Goal: Task Accomplishment & Management: Use online tool/utility

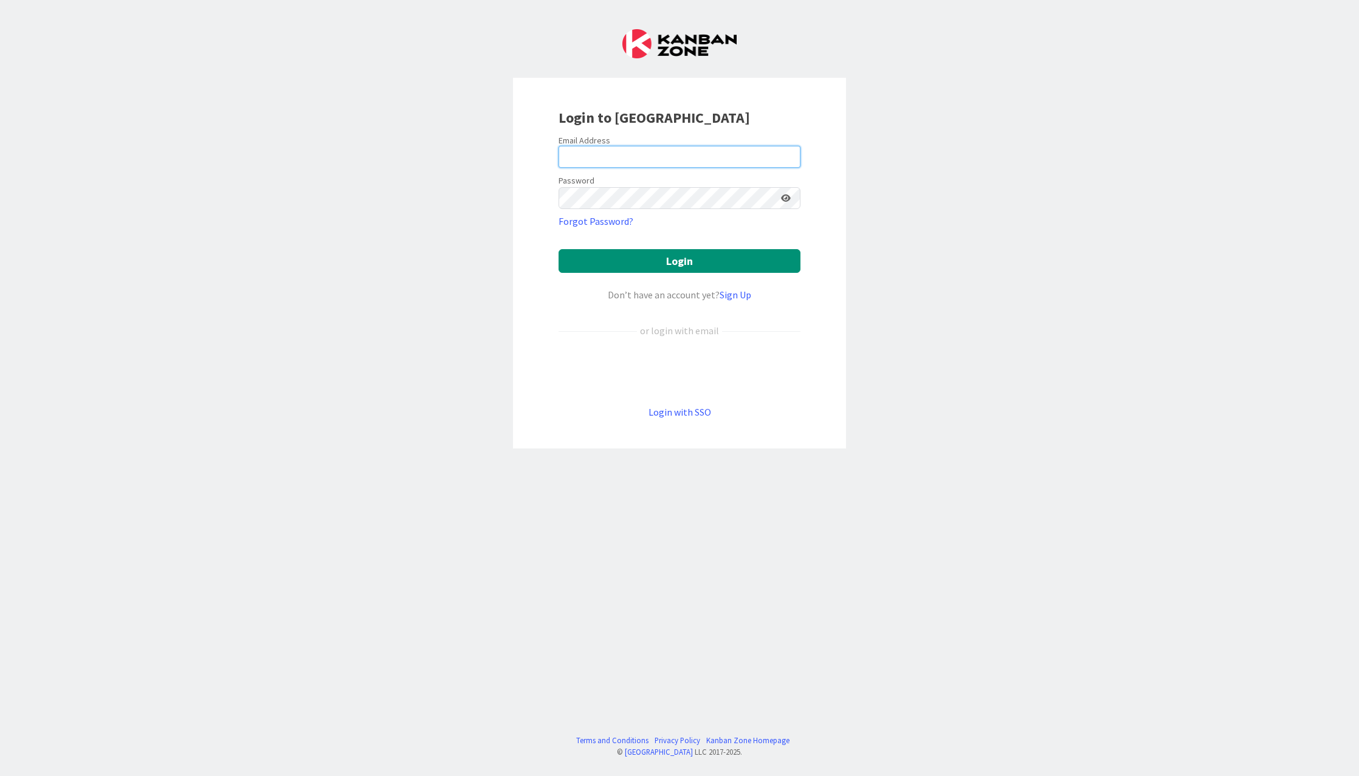
click at [687, 158] on input "email" at bounding box center [680, 157] width 242 height 22
click at [0, 776] on com-1password-button at bounding box center [0, 776] width 0 height 0
type input "[PERSON_NAME][EMAIL_ADDRESS][DOMAIN_NAME]"
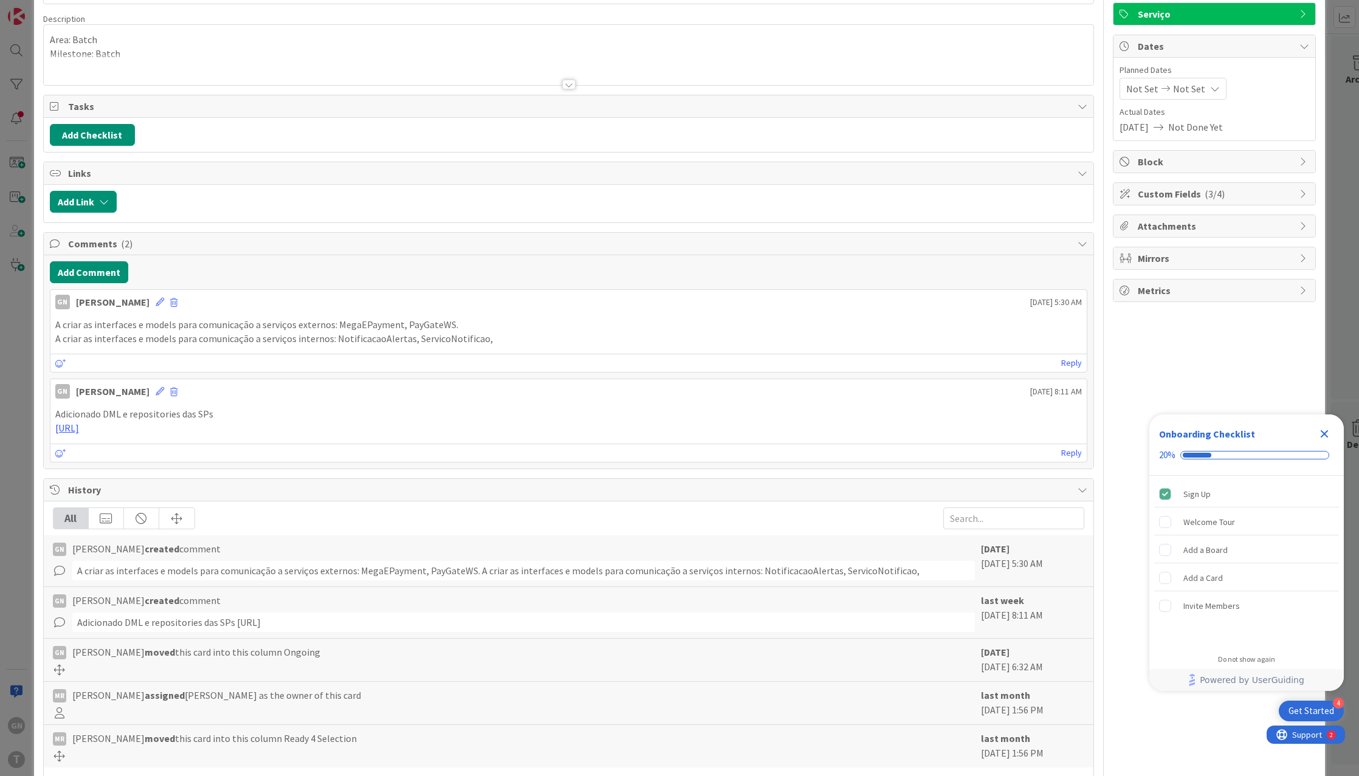
scroll to position [130, 0]
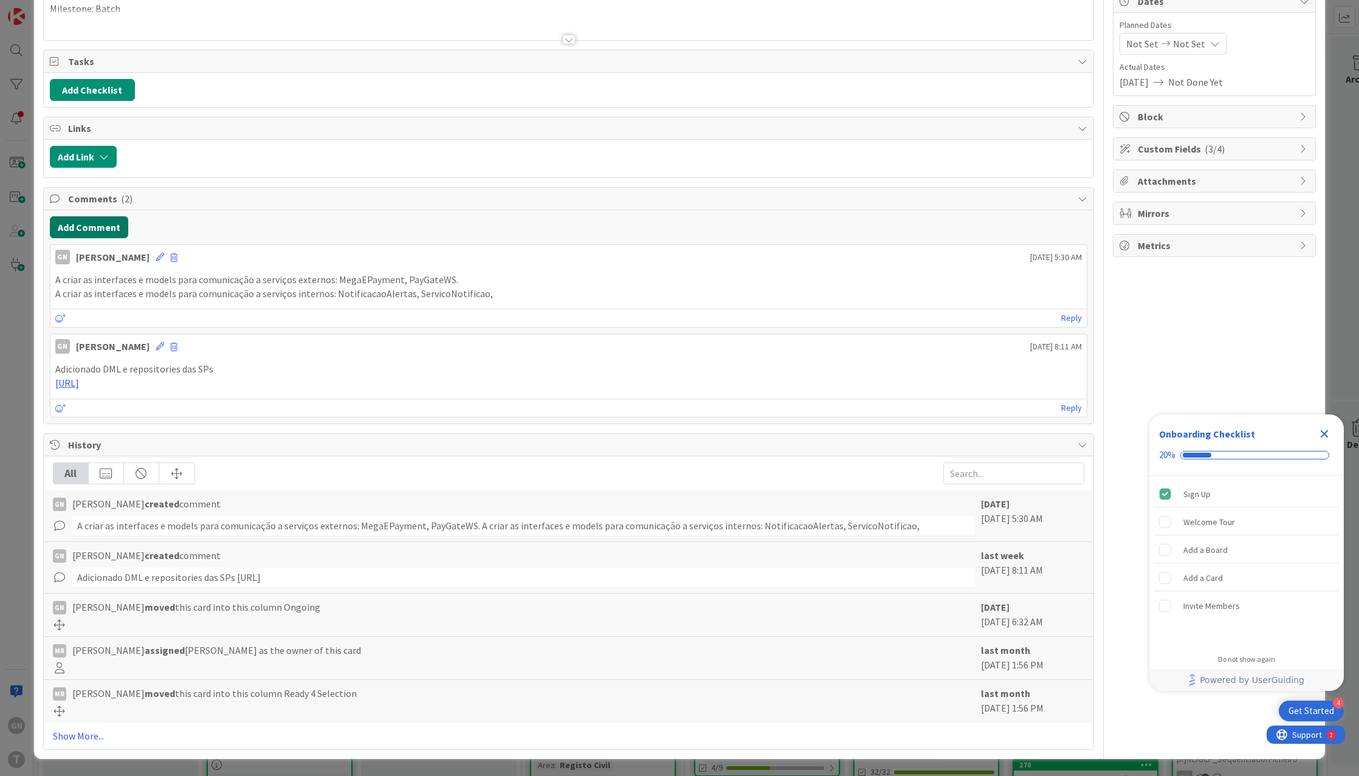
click at [96, 230] on button "Add Comment" at bounding box center [89, 227] width 78 height 22
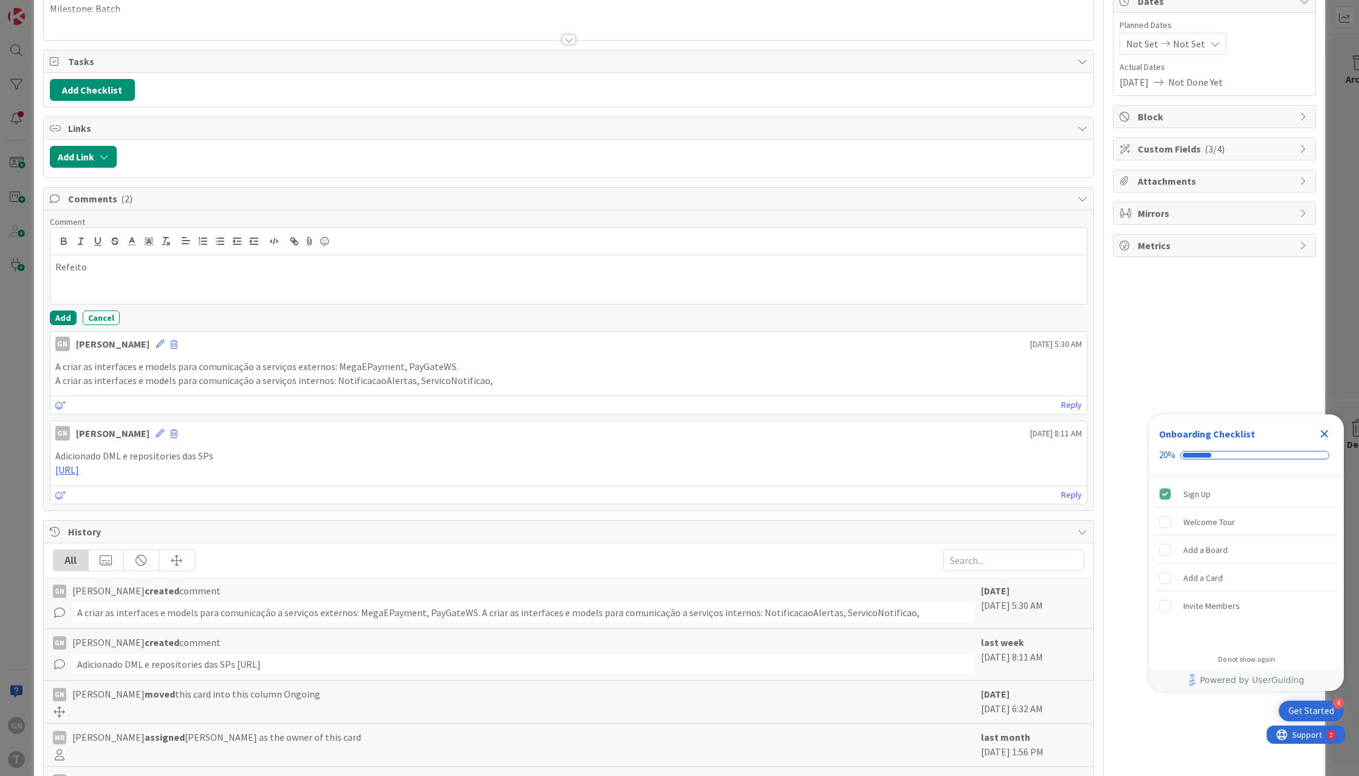
scroll to position [0, 0]
click at [57, 315] on button "Add" at bounding box center [63, 318] width 27 height 15
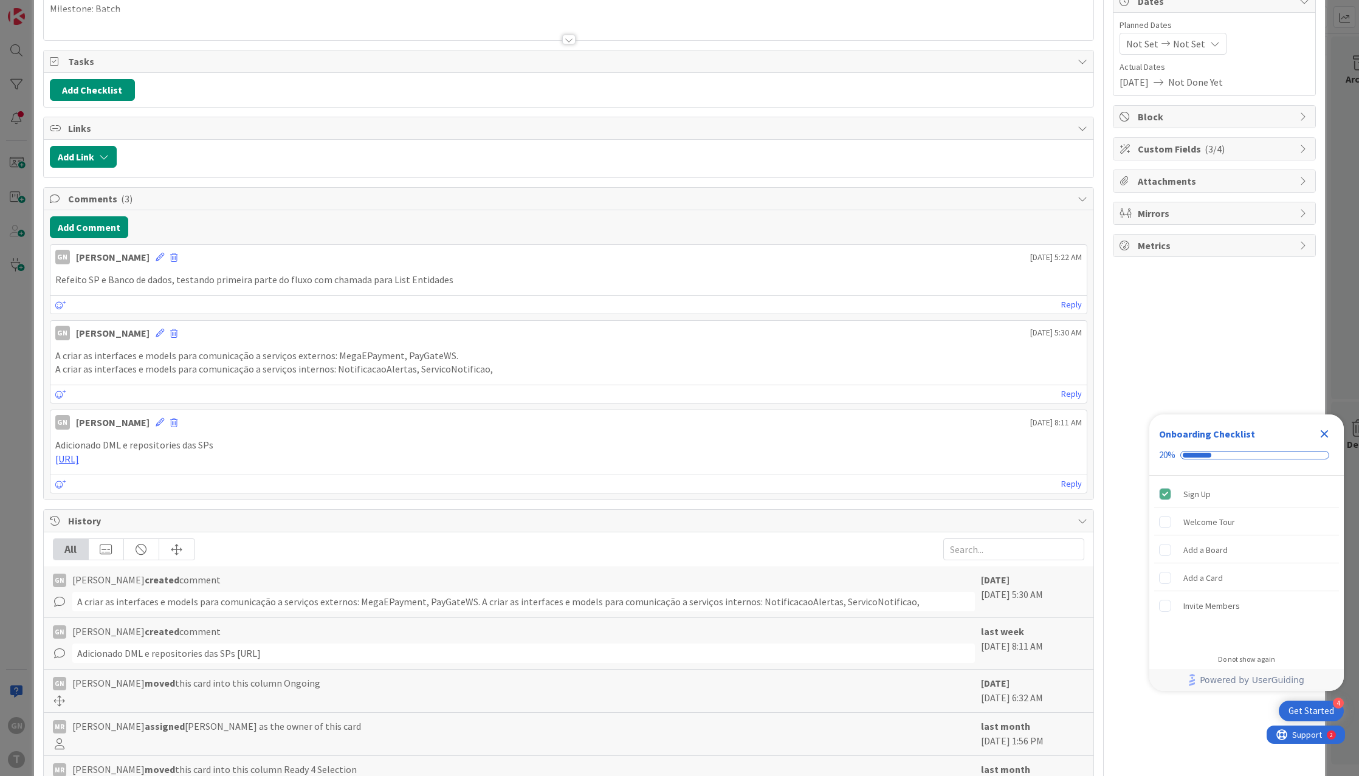
click at [1324, 437] on icon "Close Checklist" at bounding box center [1324, 434] width 15 height 15
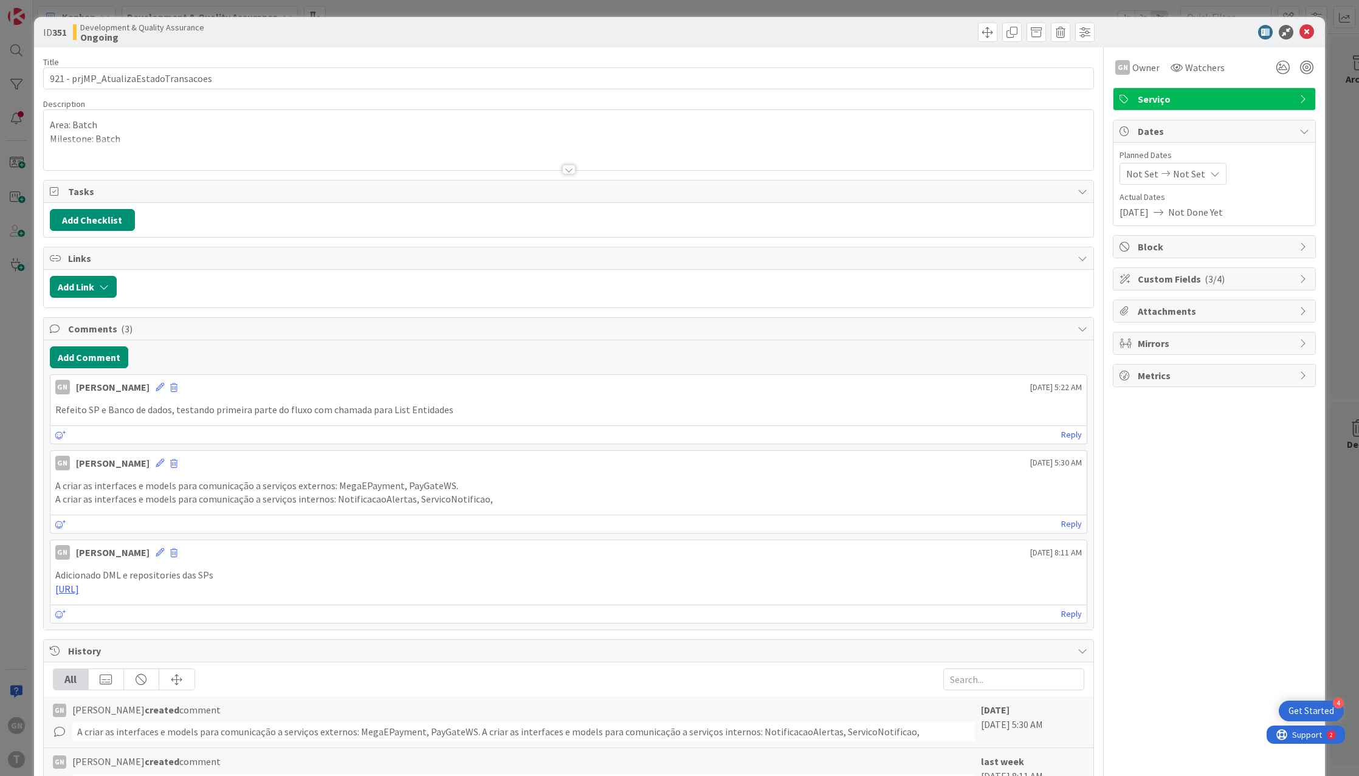
click at [21, 308] on div "ID 351 Development & Quality Assurance Ongoing Title 36 / 128 921 - prjMP_Atual…" at bounding box center [679, 388] width 1359 height 776
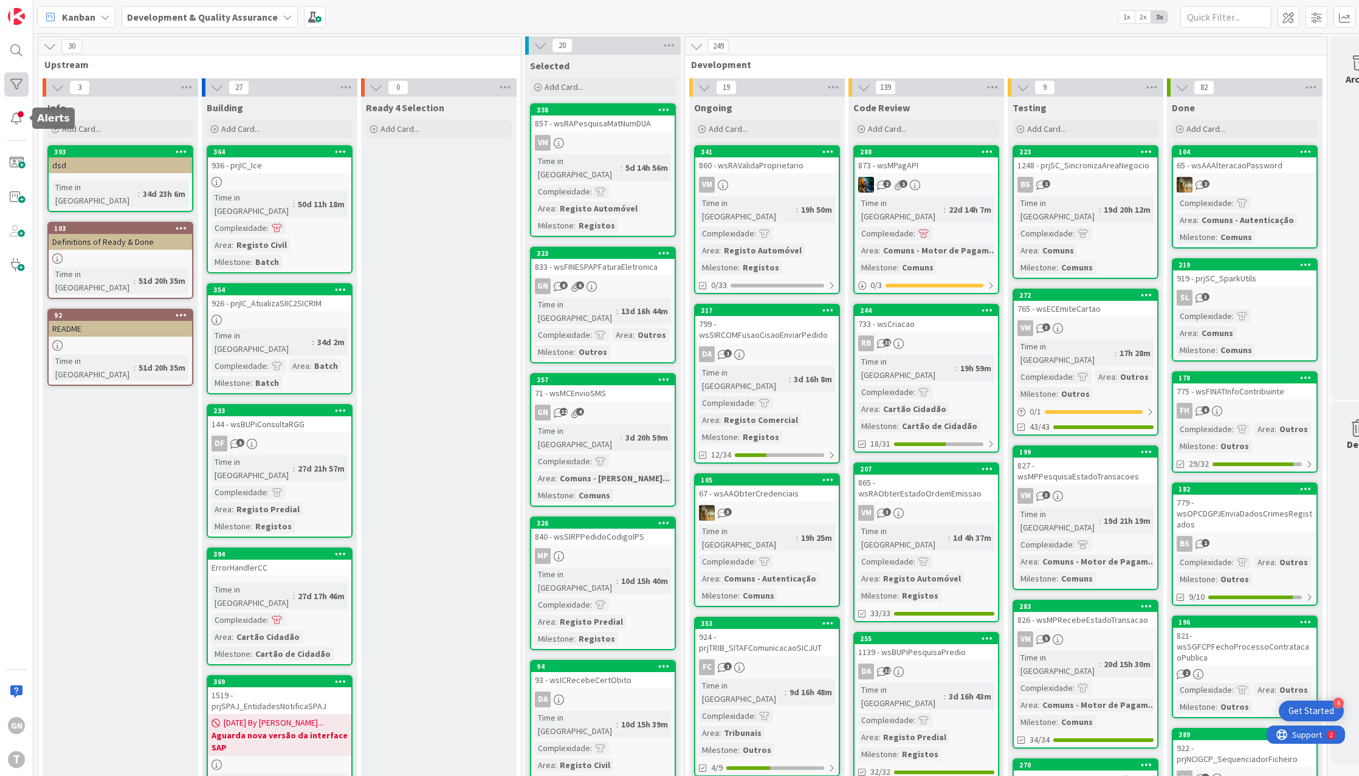
click at [15, 81] on div at bounding box center [16, 84] width 24 height 24
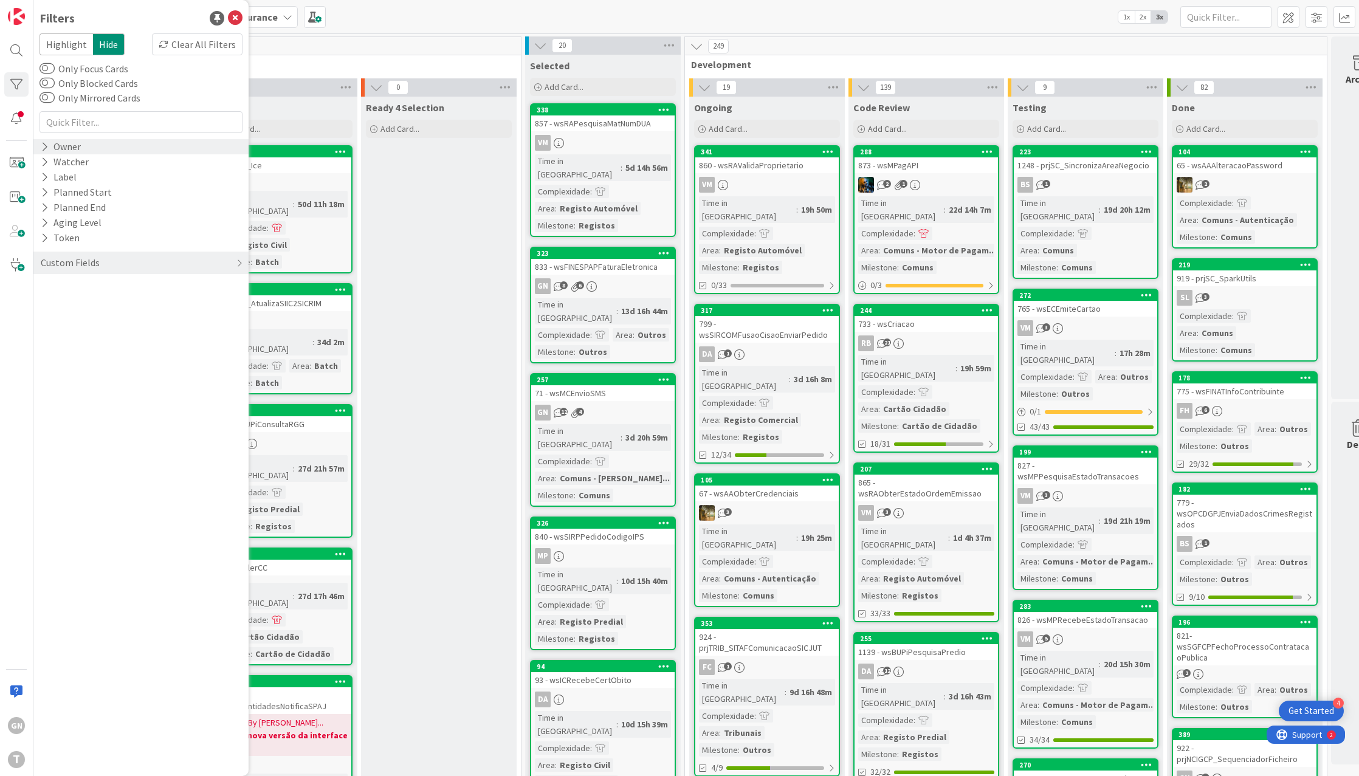
click at [49, 146] on div "Owner" at bounding box center [61, 146] width 43 height 15
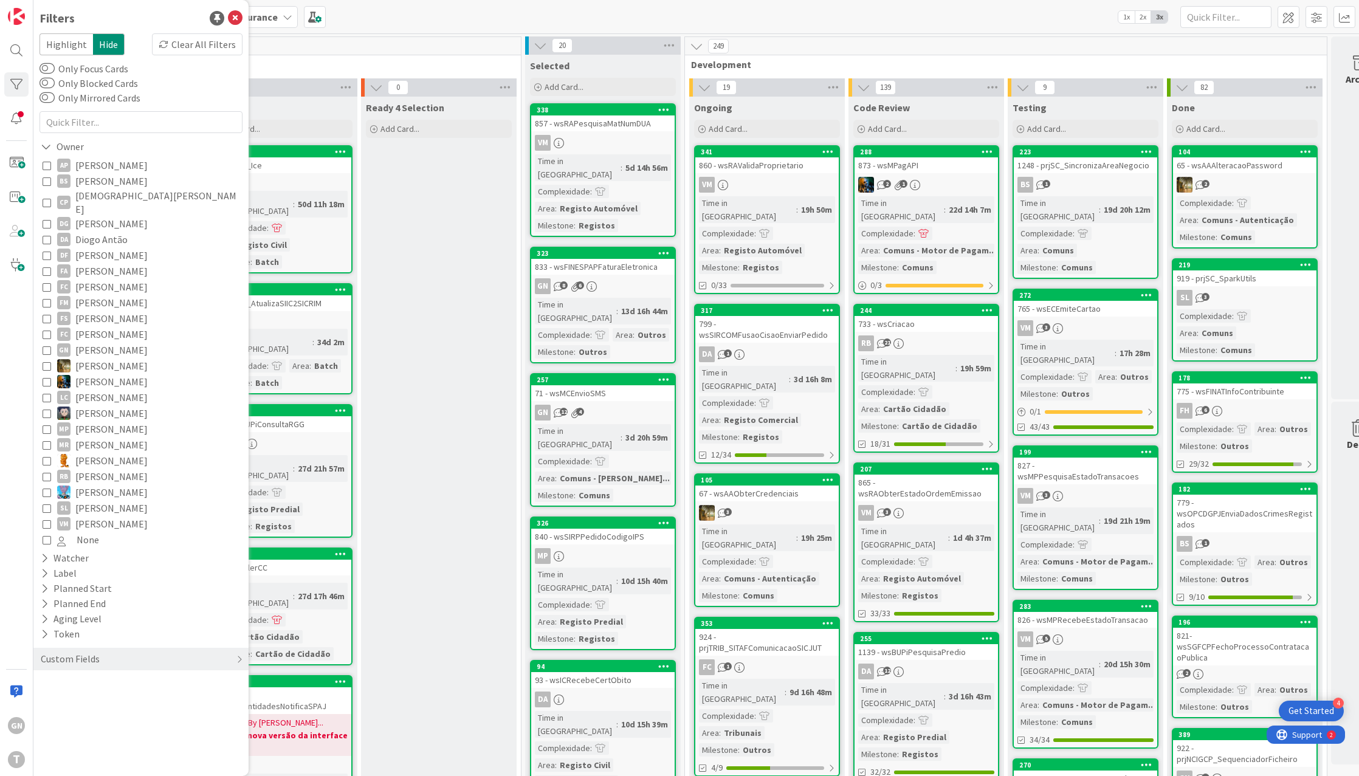
click at [47, 346] on icon at bounding box center [47, 350] width 9 height 9
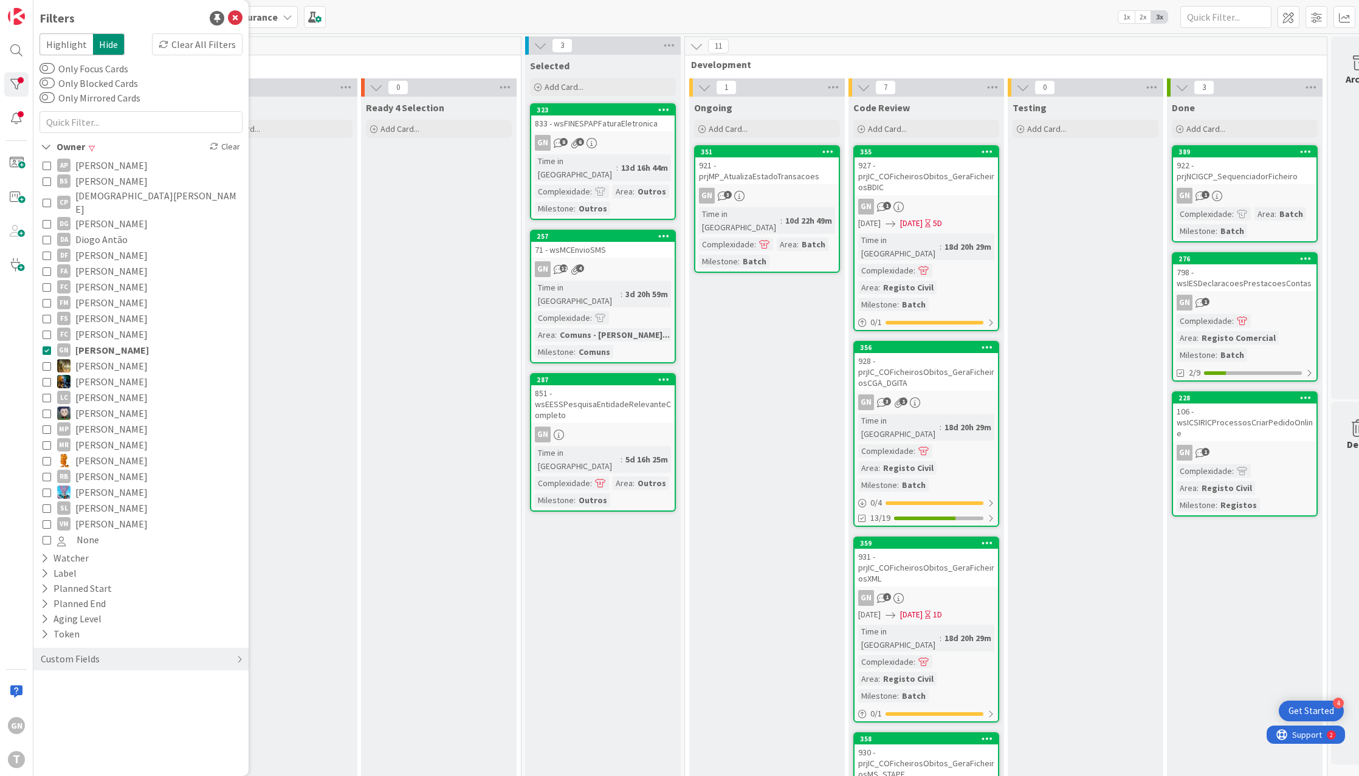
click at [344, 344] on div "Building Add Card..." at bounding box center [280, 756] width 156 height 1319
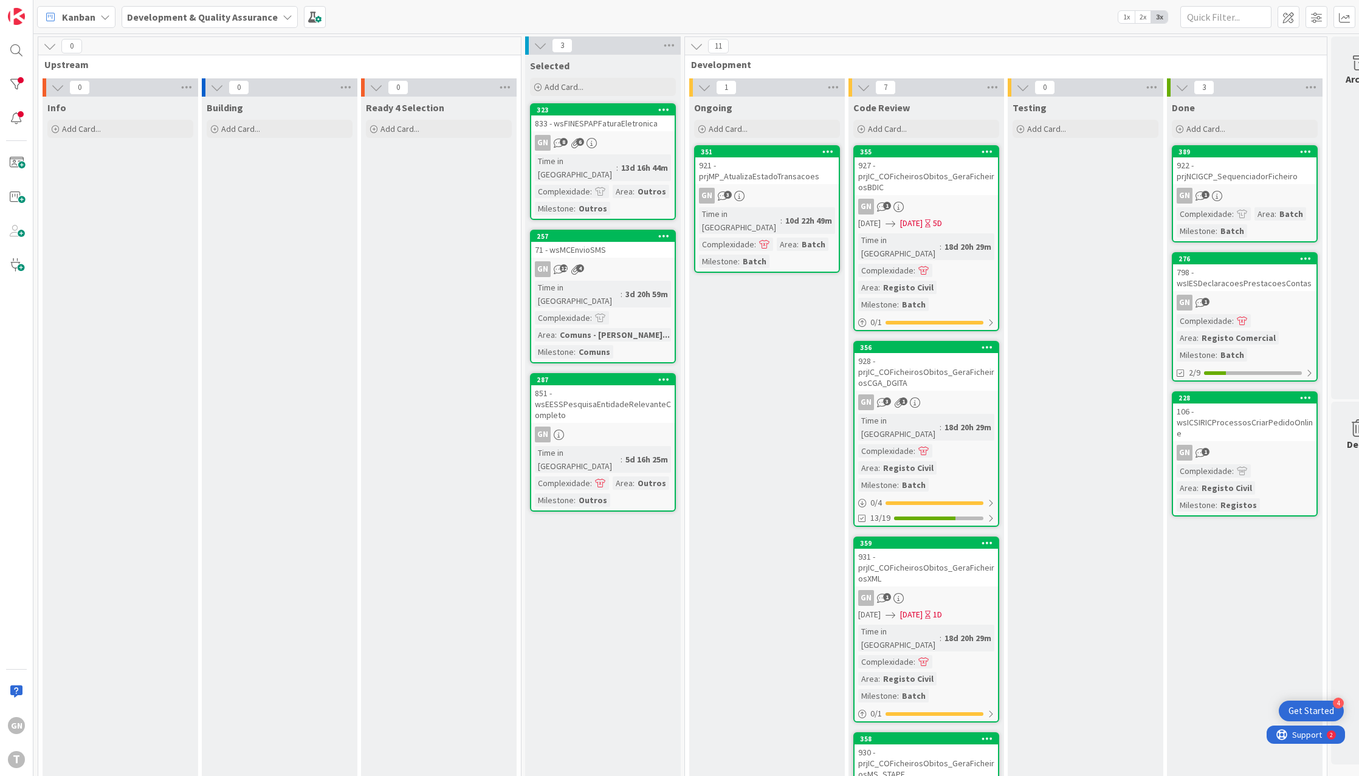
click at [609, 244] on link "257 71 - wsMCEnvioSMS GN 12 4 Time in Column : 3d 20h 59m Complexidade : Area :…" at bounding box center [603, 297] width 146 height 134
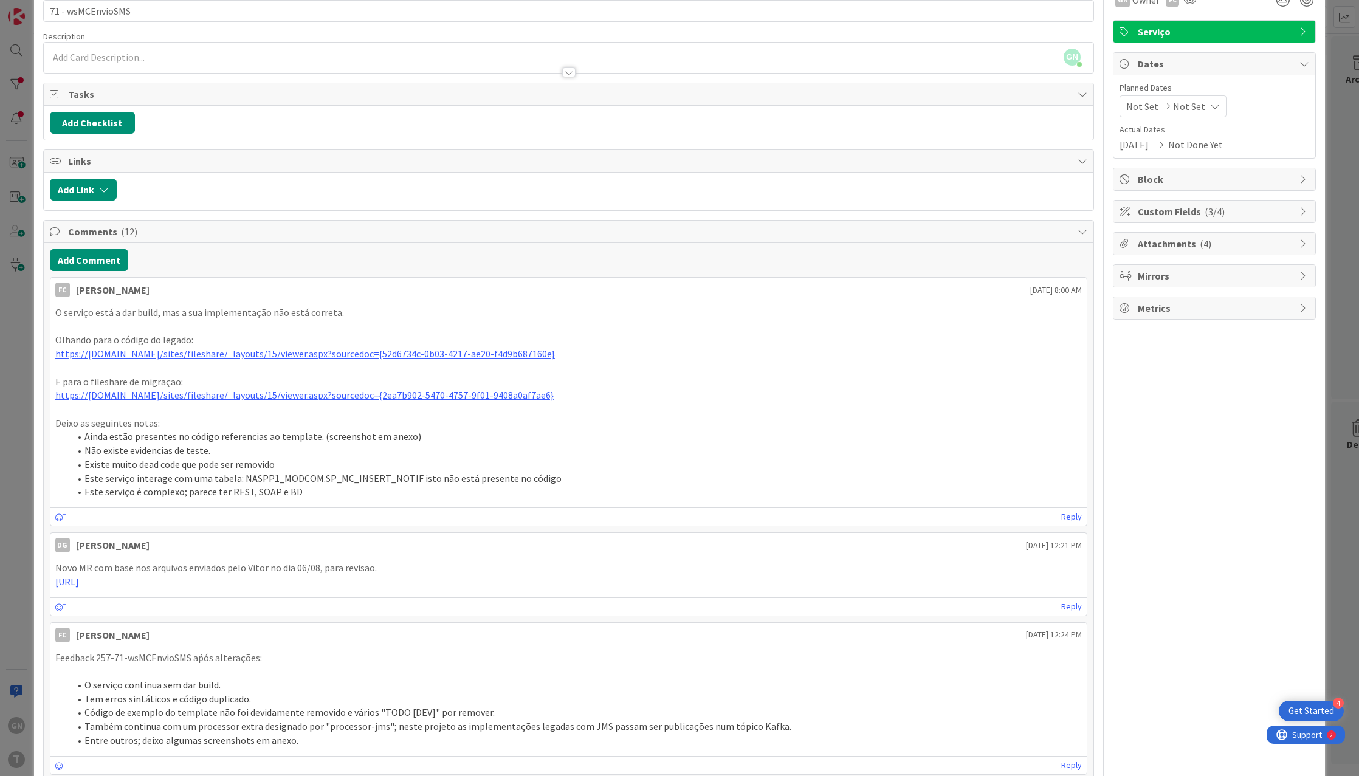
scroll to position [61, 0]
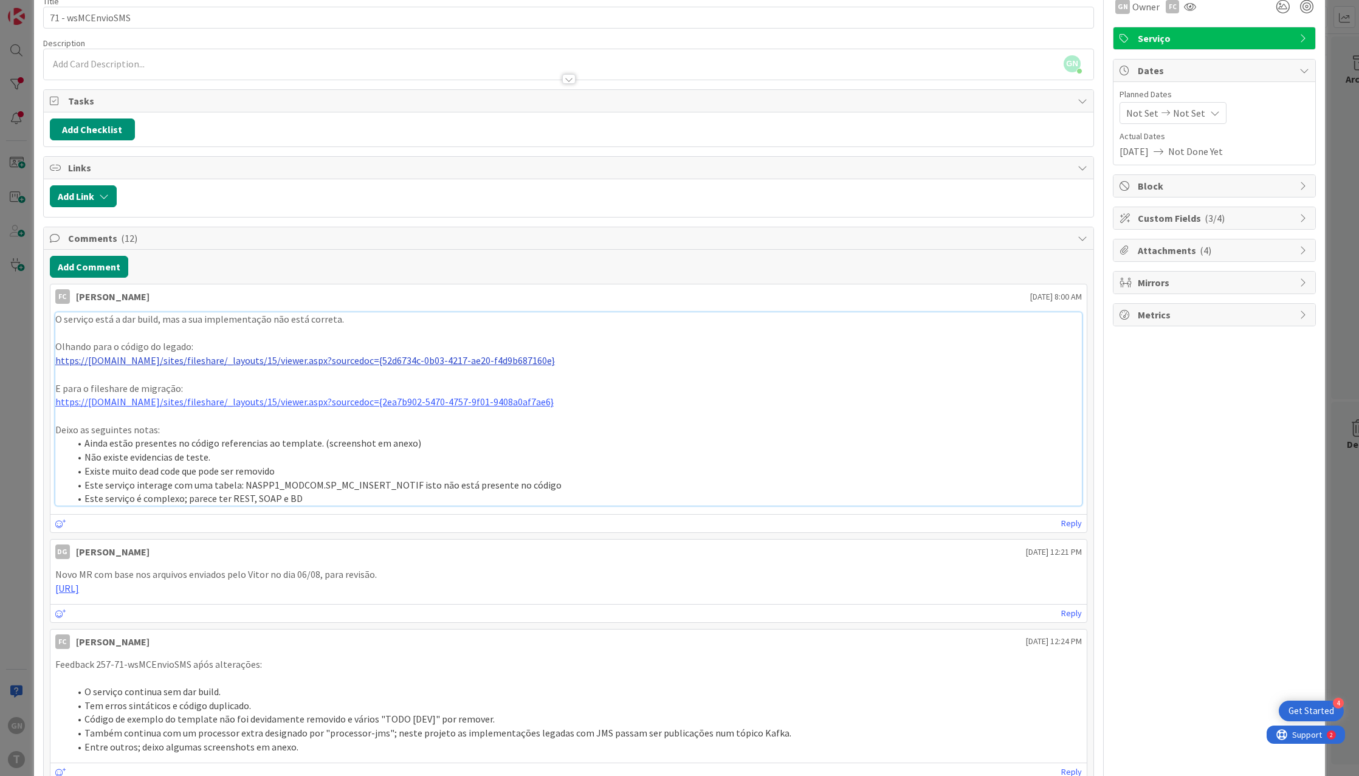
click at [267, 360] on link "https://[DOMAIN_NAME]/sites/fileshare/_layouts/15/viewer.aspx?sourcedoc={52d673…" at bounding box center [305, 360] width 500 height 12
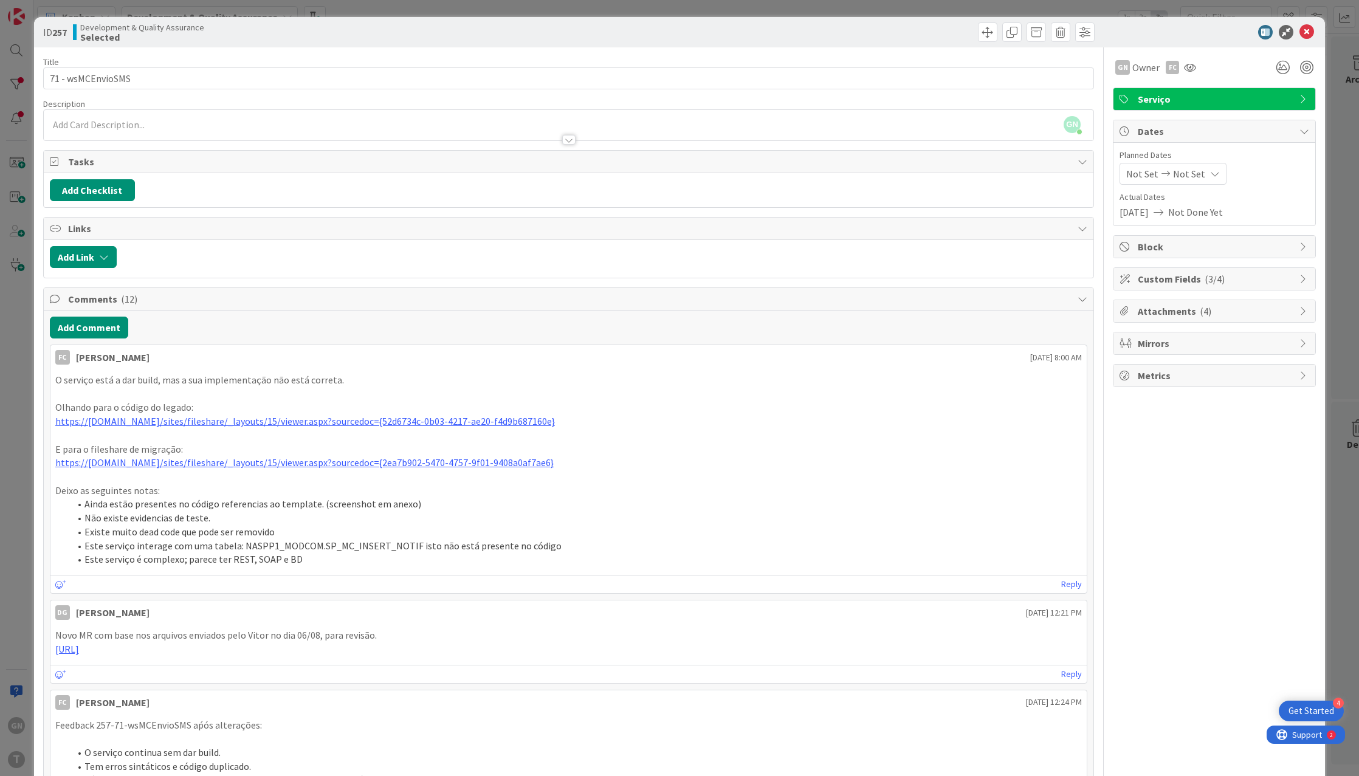
click at [14, 204] on div "ID 257 Development & Quality Assurance Selected Title 17 / 128 71 - wsMCEnvioSM…" at bounding box center [679, 388] width 1359 height 776
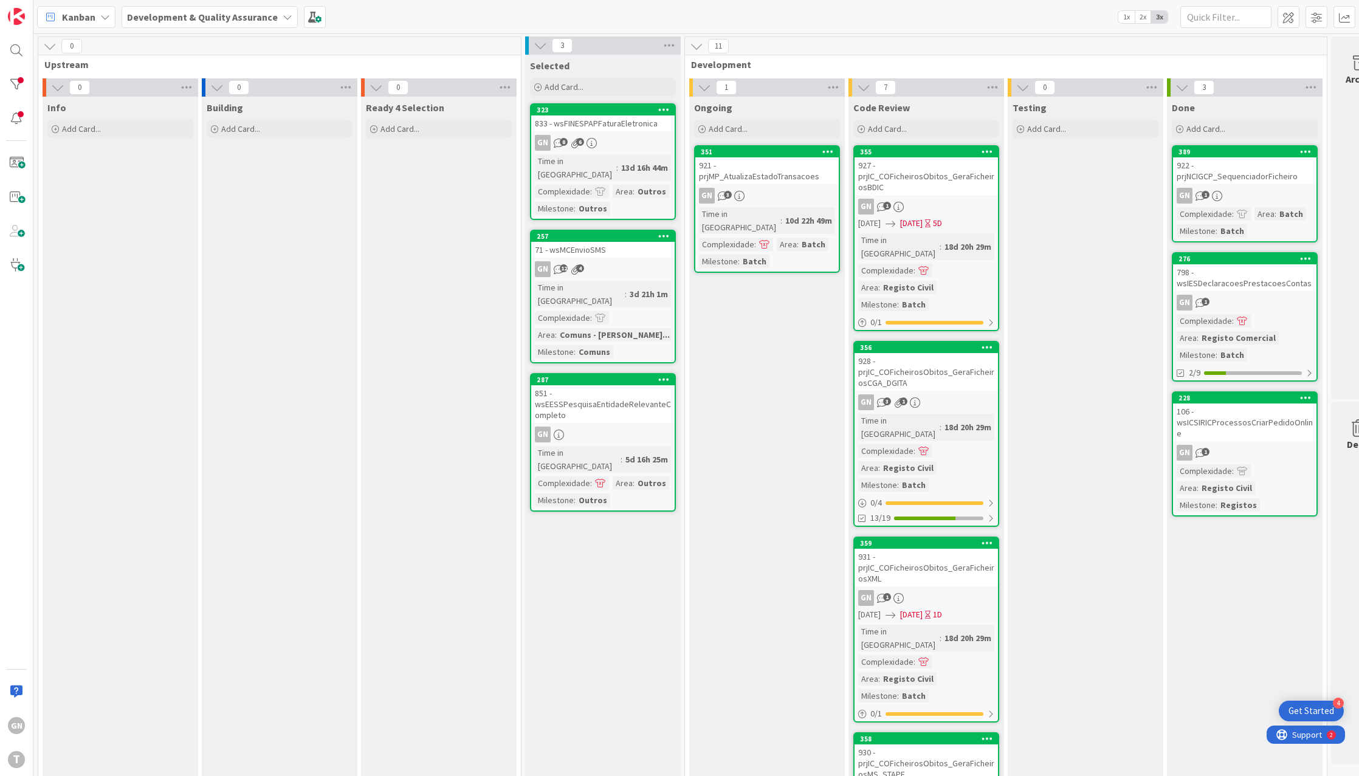
click at [592, 387] on div "851 - wsEESSPesquisaEntidadeRelevanteCompleto" at bounding box center [602, 404] width 143 height 38
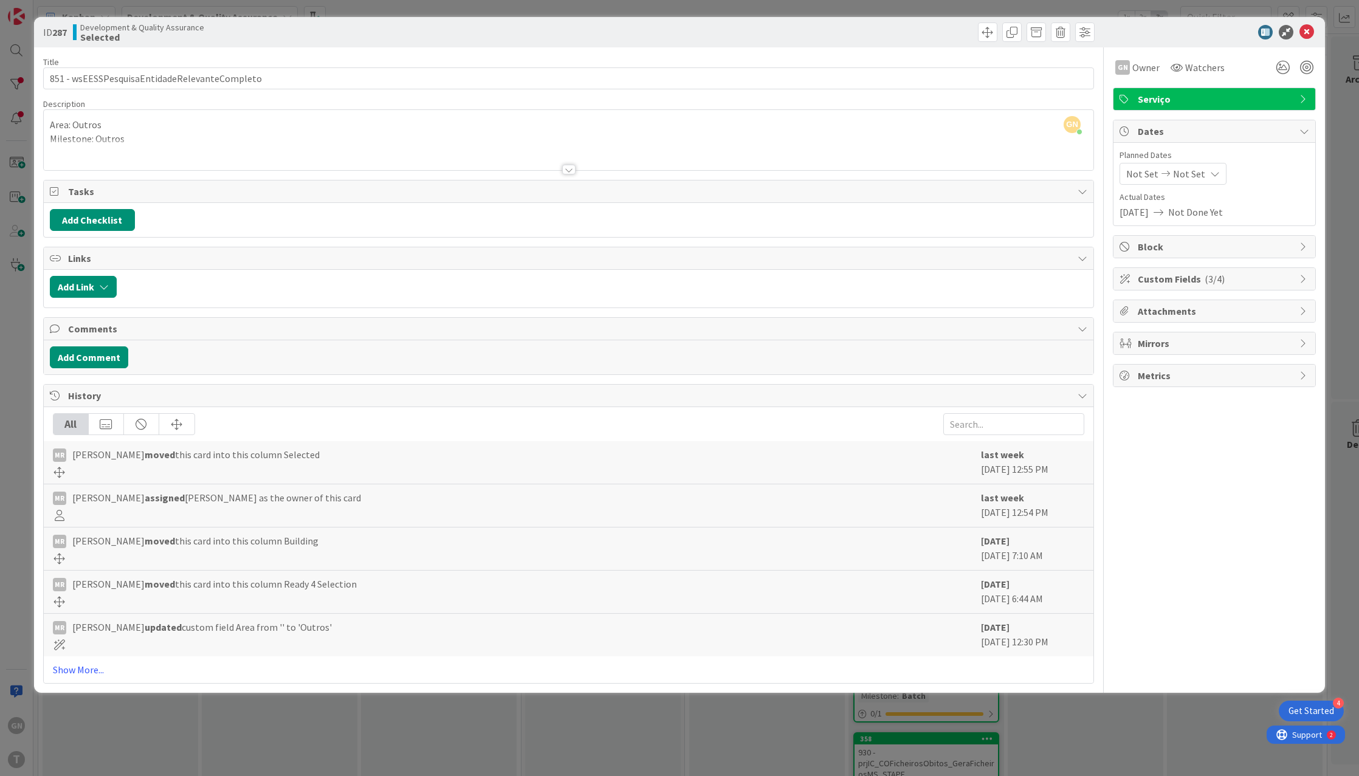
click at [322, 711] on div "ID 287 Development & Quality Assurance Selected Title 45 / 128 851 - wsEESSPesq…" at bounding box center [679, 388] width 1359 height 776
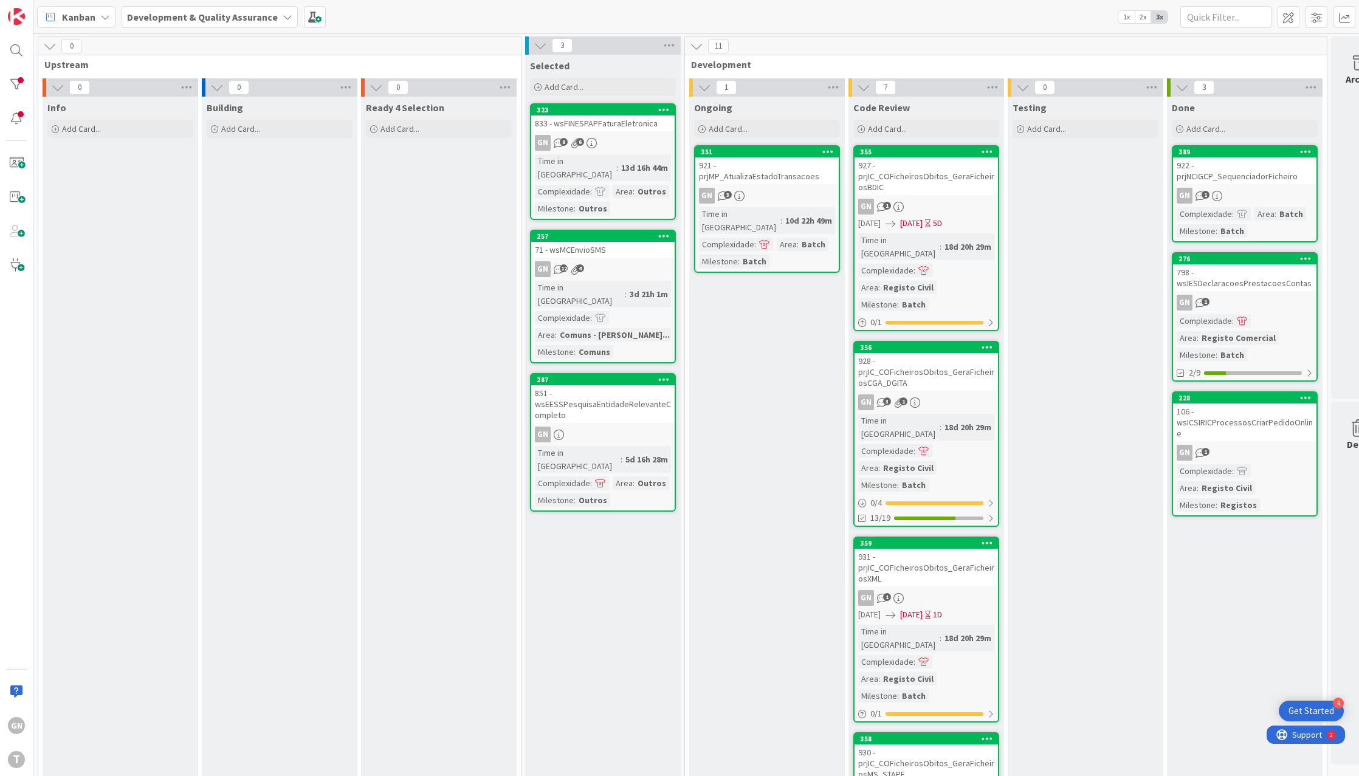
click at [604, 117] on div "833 - wsFINESPAPFaturaEletronica" at bounding box center [602, 123] width 143 height 16
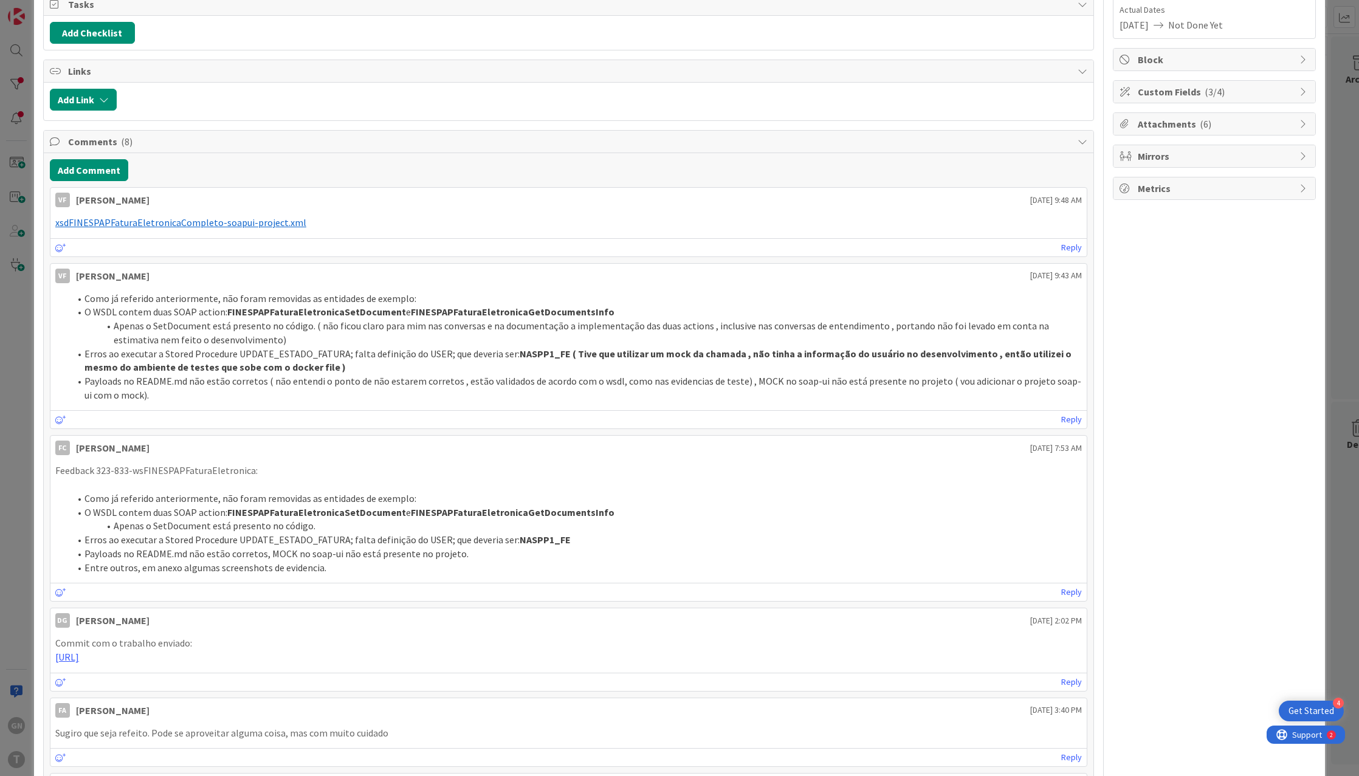
scroll to position [122, 0]
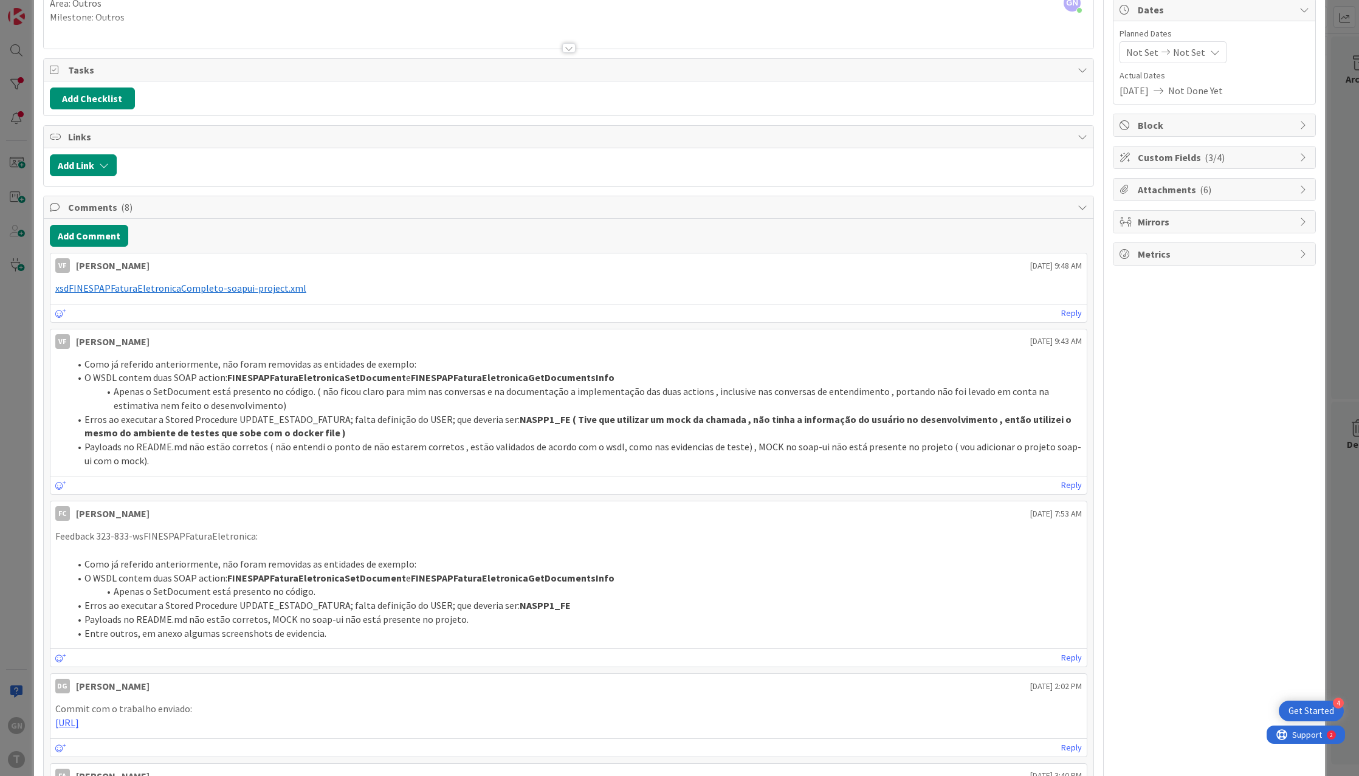
click at [11, 420] on div "ID 323 Development & Quality Assurance Selected Title 32 / 128 833 - wsFINESPAP…" at bounding box center [679, 388] width 1359 height 776
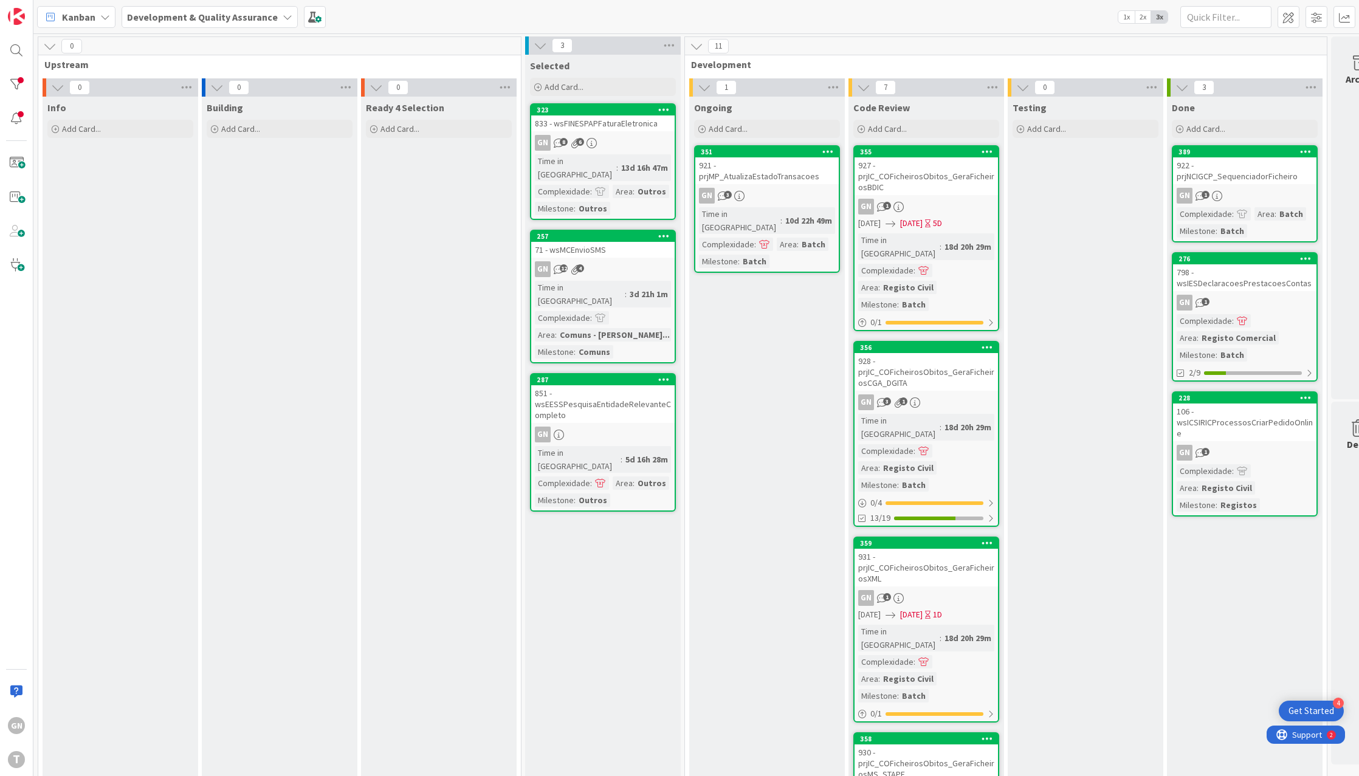
click at [616, 261] on div "GN 12 4" at bounding box center [602, 269] width 143 height 16
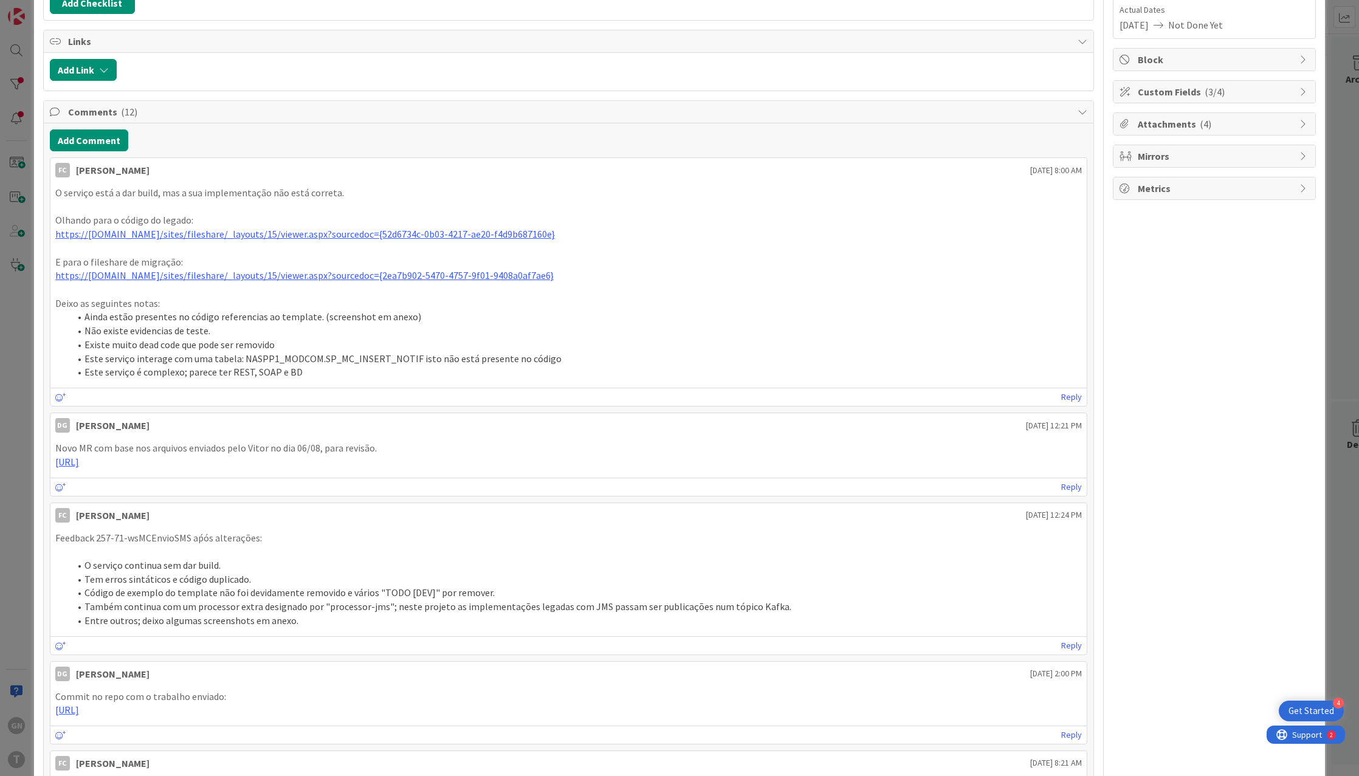
scroll to position [100, 0]
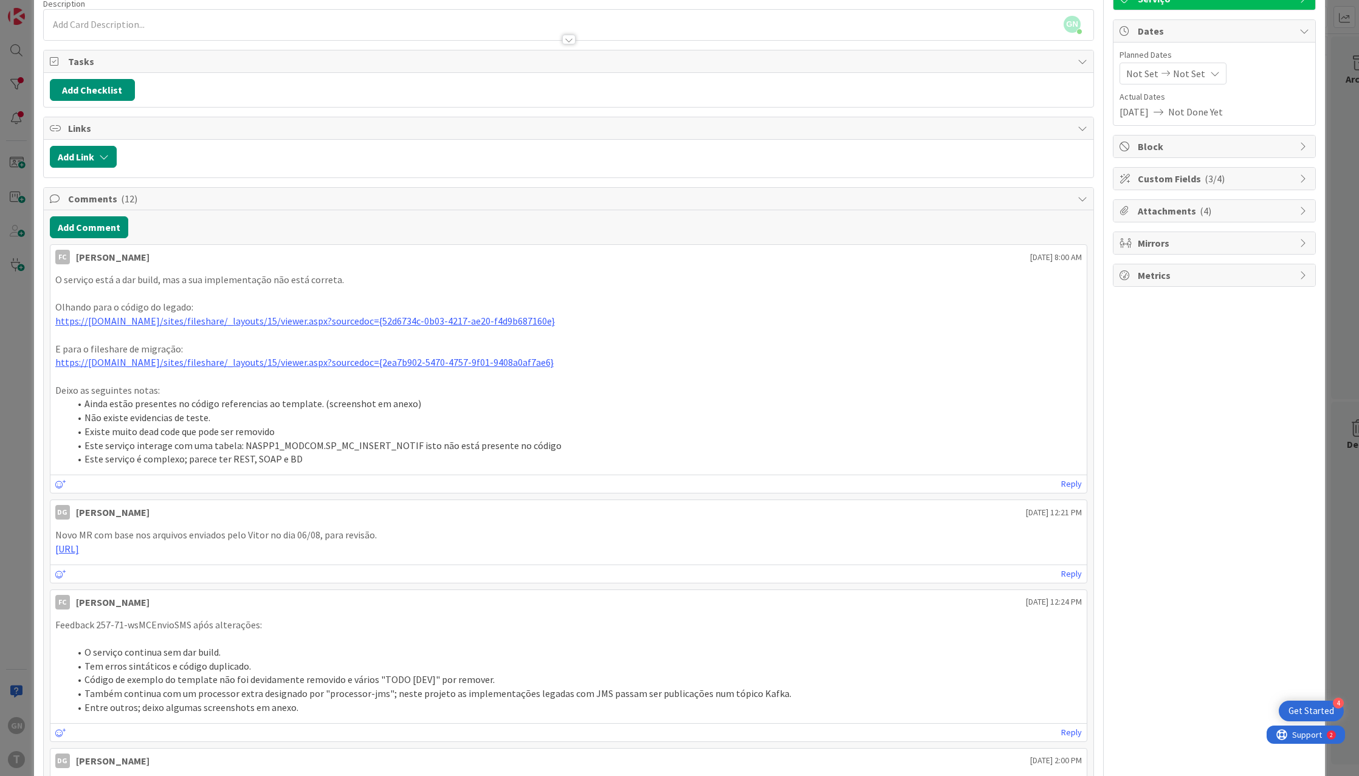
click at [24, 354] on div "ID 257 Development & Quality Assurance Selected Title 17 / 128 71 - wsMCEnvioSM…" at bounding box center [679, 388] width 1359 height 776
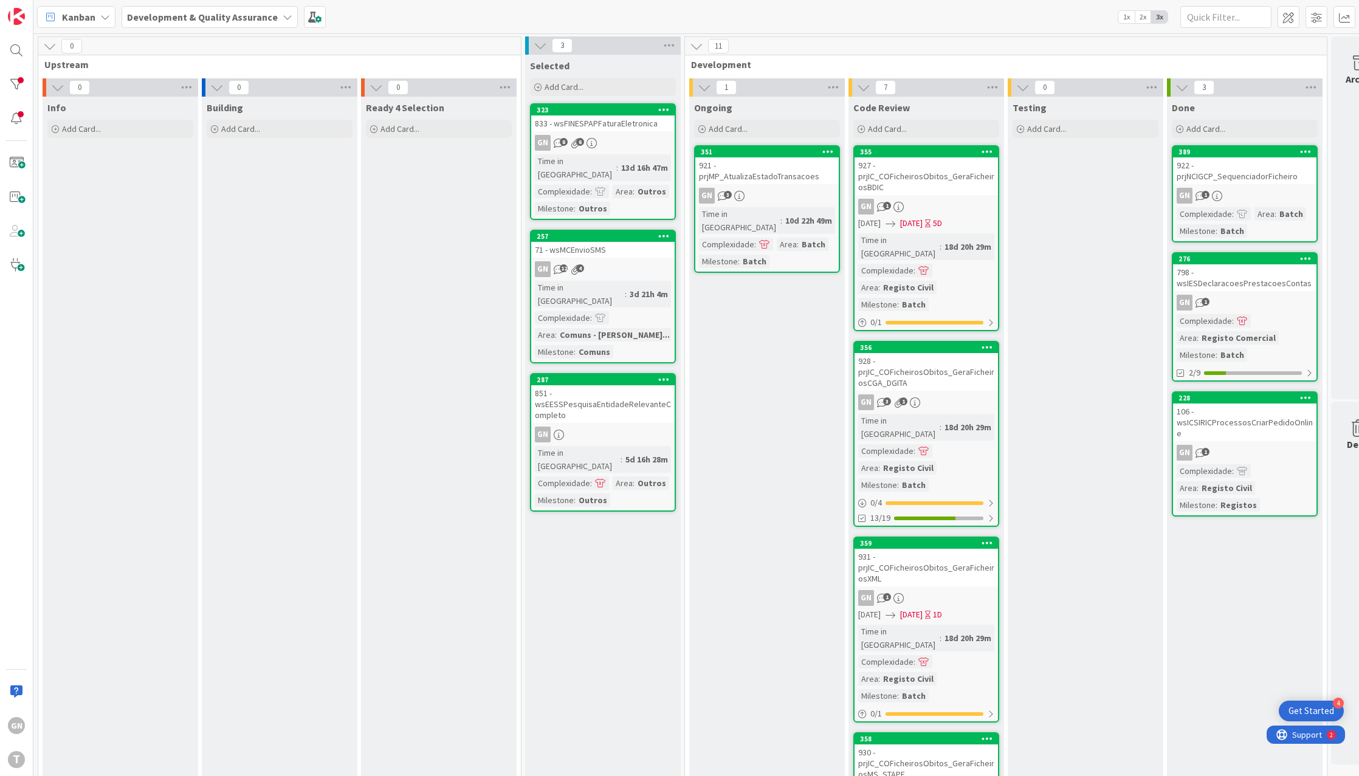
click at [768, 173] on link "351 921 - prjMP_AtualizaEstadoTransacoes GN 3 Time in [GEOGRAPHIC_DATA] : 10d 2…" at bounding box center [767, 209] width 146 height 128
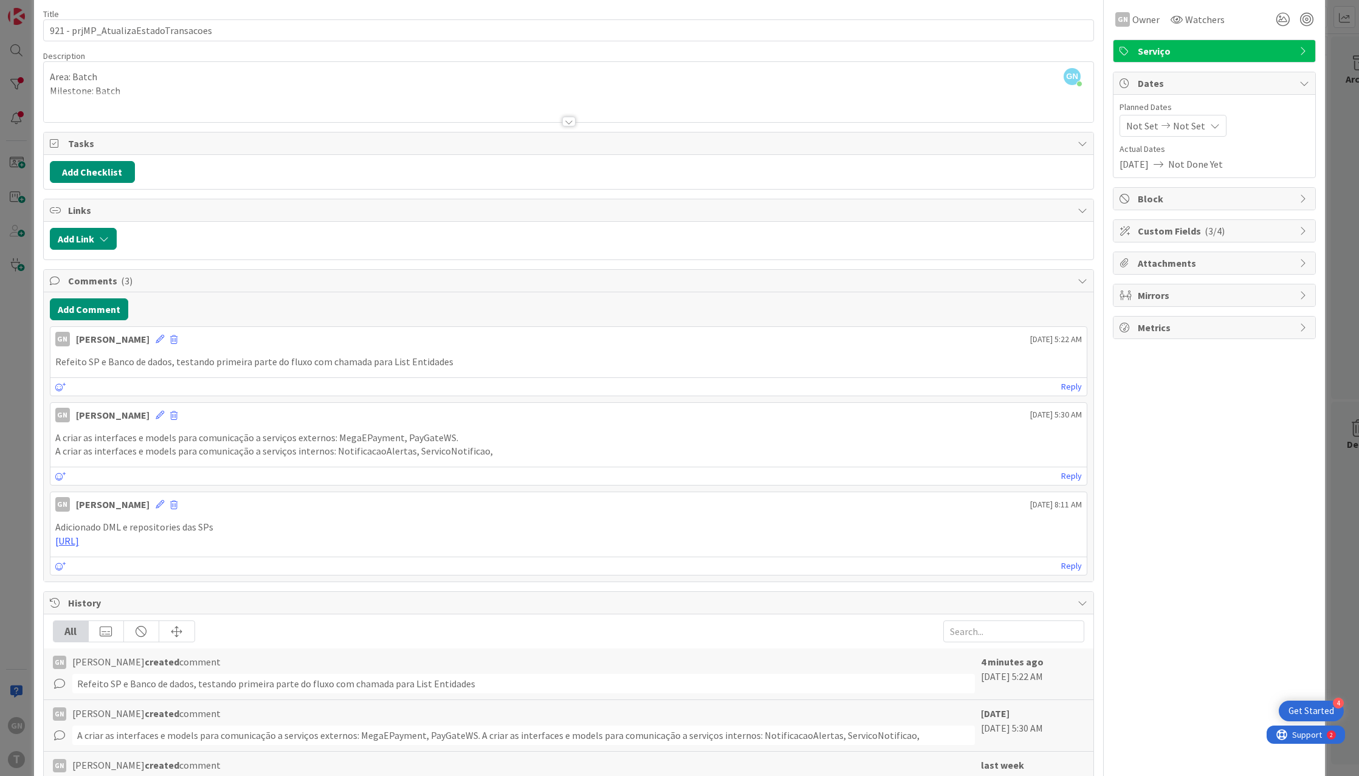
scroll to position [215, 0]
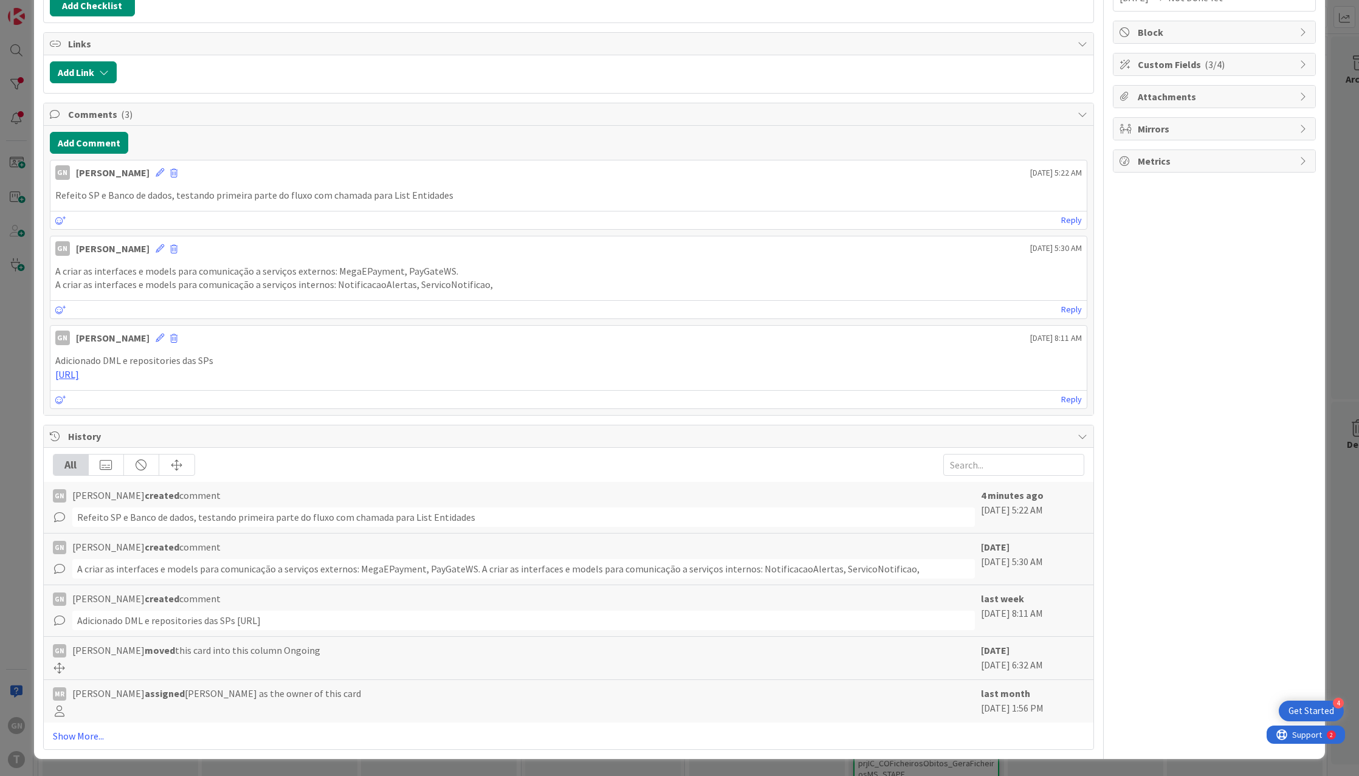
click at [16, 456] on div "ID 351 Development & Quality Assurance Ongoing Title 36 / 128 921 - prjMP_Atual…" at bounding box center [679, 388] width 1359 height 776
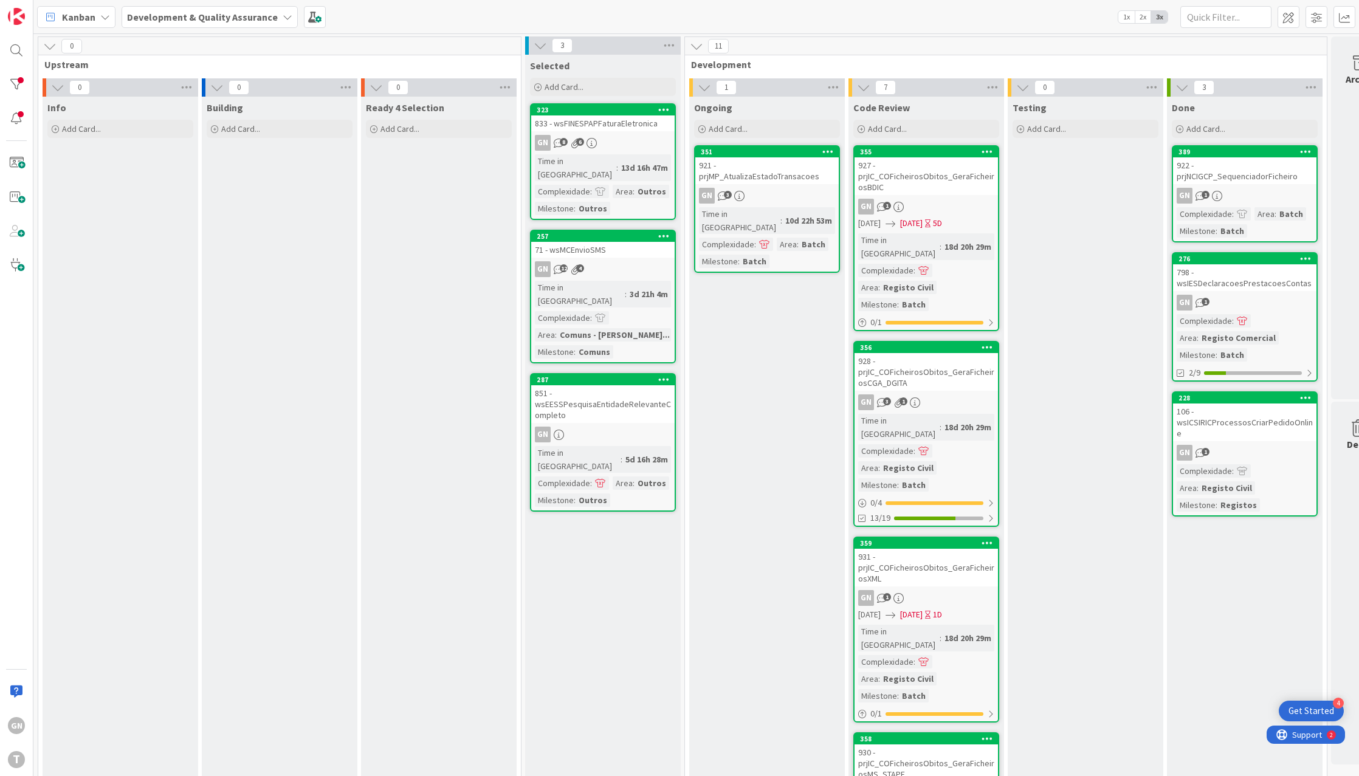
click at [773, 188] on div "GN 3" at bounding box center [766, 196] width 143 height 16
